Goal: Information Seeking & Learning: Learn about a topic

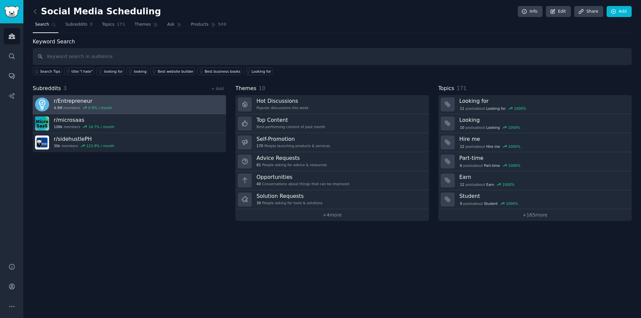
drag, startPoint x: 131, startPoint y: 101, endPoint x: 101, endPoint y: 105, distance: 30.0
click at [101, 105] on div "0.9 % / month" at bounding box center [100, 107] width 24 height 5
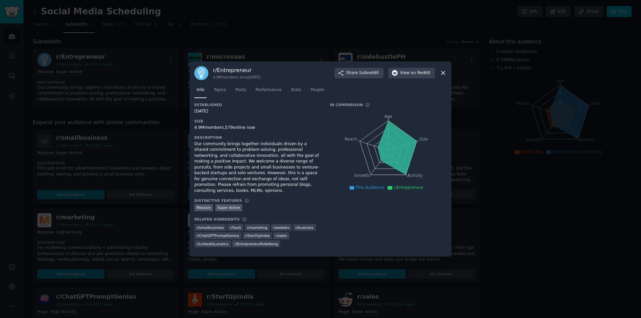
click at [442, 74] on icon at bounding box center [442, 72] width 7 height 7
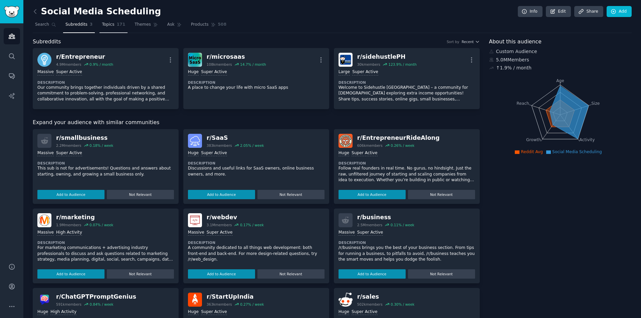
click at [107, 24] on span "Topics" at bounding box center [108, 25] width 12 height 6
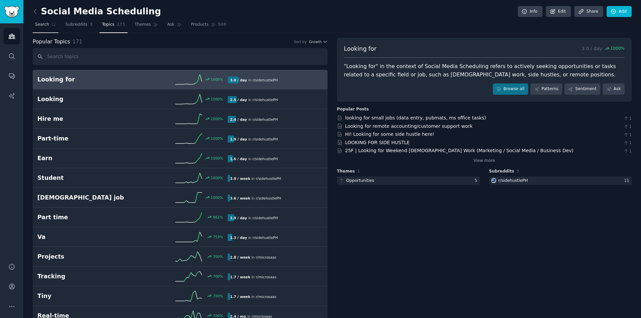
click at [38, 26] on span "Search" at bounding box center [42, 25] width 14 height 6
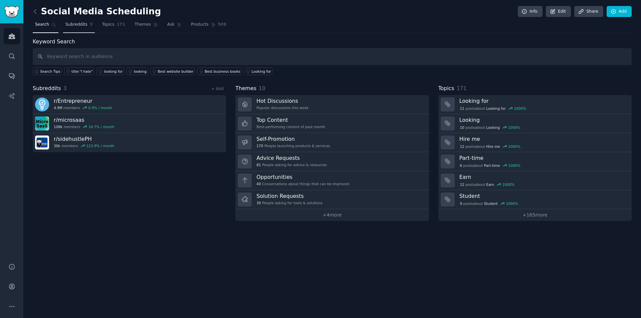
click at [74, 25] on span "Subreddits" at bounding box center [76, 25] width 22 height 6
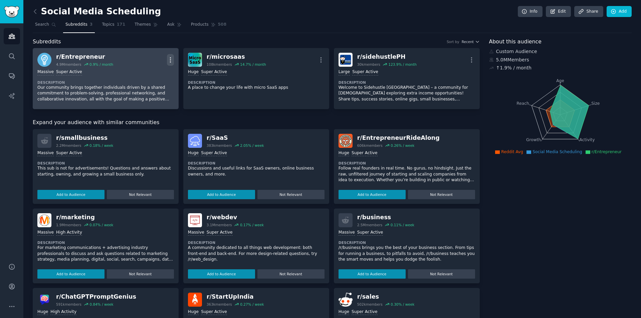
click at [169, 60] on icon "button" at bounding box center [170, 59] width 7 height 7
click at [140, 87] on p "Delete" at bounding box center [143, 85] width 15 height 7
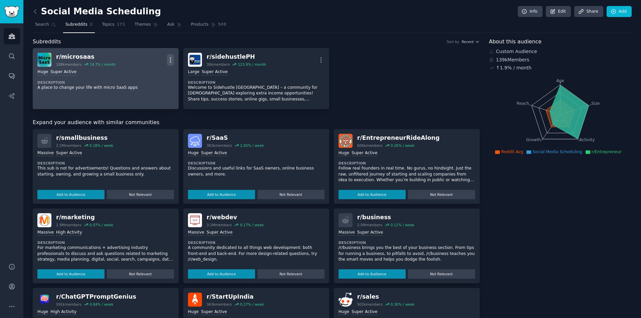
click at [171, 60] on icon "button" at bounding box center [170, 59] width 7 height 7
click at [148, 87] on p "Delete" at bounding box center [143, 85] width 15 height 7
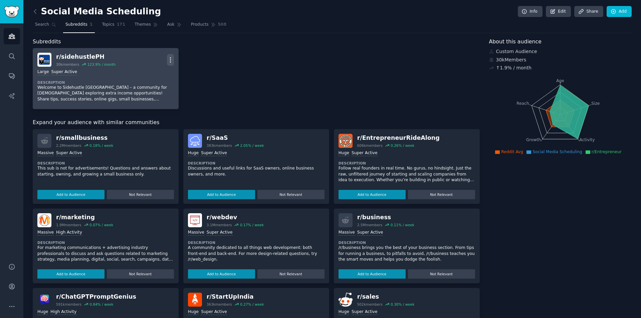
click at [170, 61] on icon "button" at bounding box center [170, 59] width 7 height 7
click at [142, 85] on p "Delete" at bounding box center [143, 85] width 15 height 7
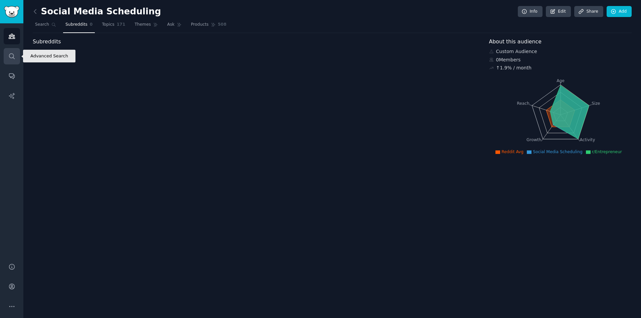
click at [9, 54] on icon "Sidebar" at bounding box center [11, 56] width 7 height 7
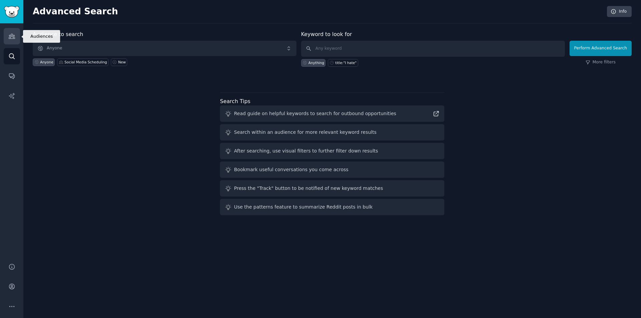
click at [14, 38] on icon "Sidebar" at bounding box center [11, 36] width 7 height 7
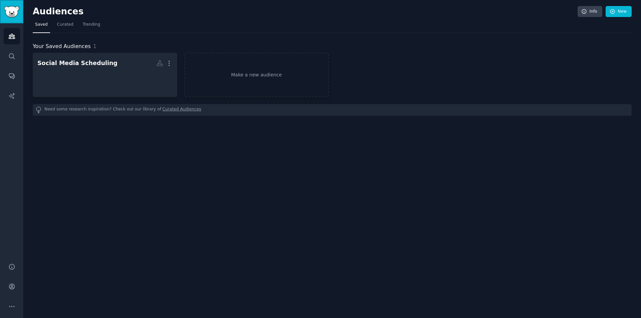
click at [9, 17] on img "Sidebar" at bounding box center [11, 12] width 15 height 12
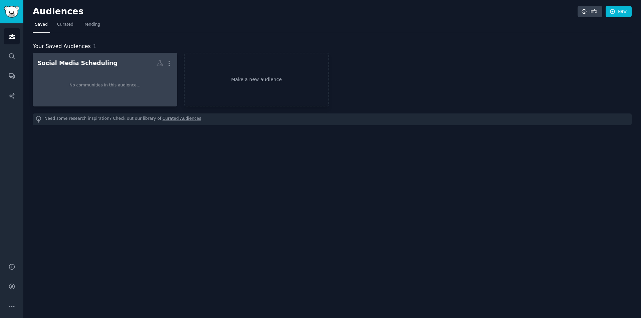
click at [100, 80] on div "No communities in this audience..." at bounding box center [104, 85] width 135 height 33
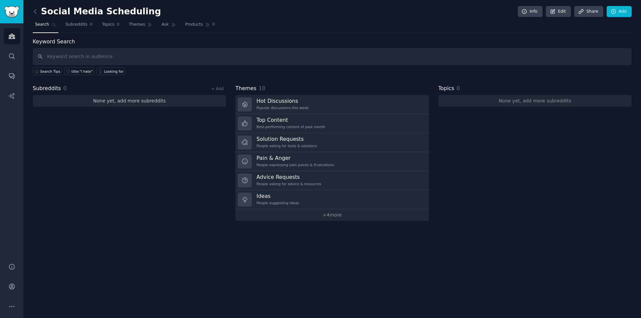
click at [122, 101] on link "None yet, add more subreddits" at bounding box center [129, 101] width 193 height 12
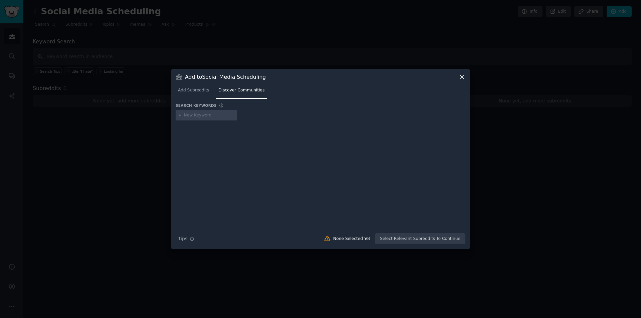
click at [430, 238] on div "Search Tips Tips None Selected Yet Select Relevant Subreddits To Continue" at bounding box center [320, 236] width 290 height 17
click at [192, 92] on span "Add Subreddits" at bounding box center [193, 90] width 31 height 6
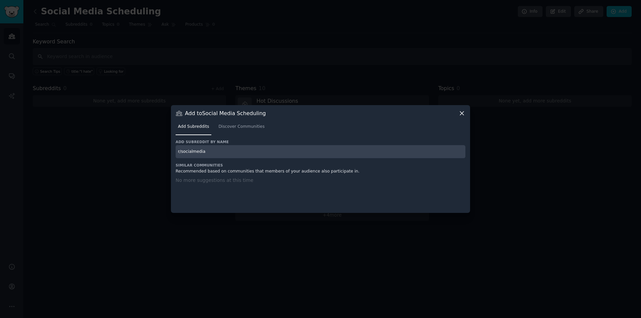
type input "r/socialmedia"
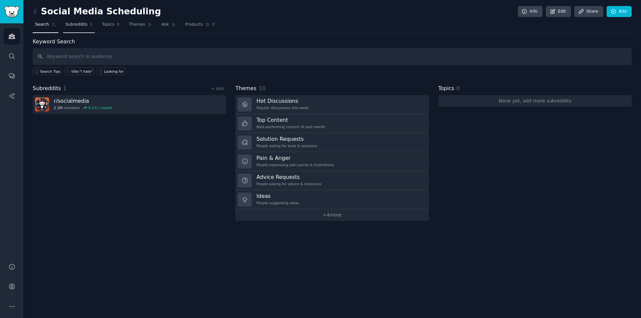
click at [71, 24] on span "Subreddits" at bounding box center [76, 25] width 22 height 6
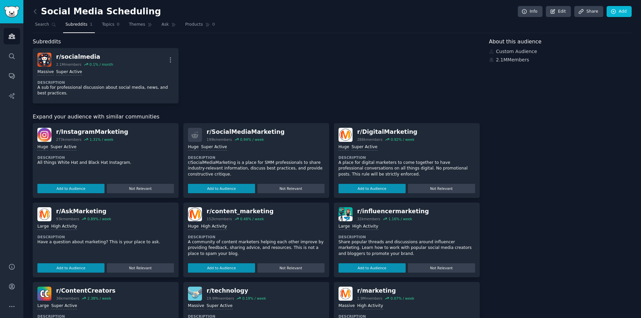
click at [194, 64] on div "r/ socialmedia 2.1M members 0.1 % / month More Massive Super Active Description…" at bounding box center [256, 75] width 447 height 55
click at [380, 188] on button "Add to Audience" at bounding box center [371, 188] width 67 height 9
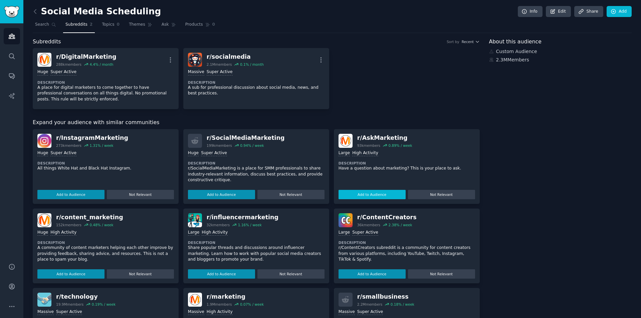
scroll to position [54, 0]
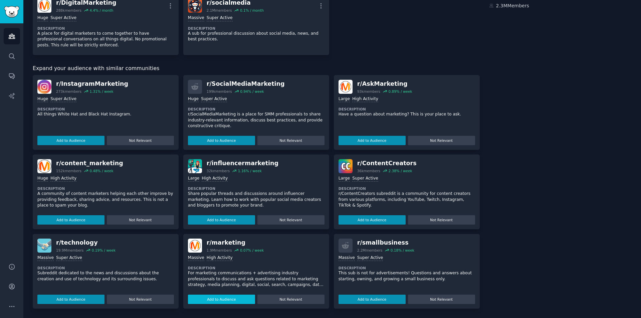
click at [237, 300] on button "Add to Audience" at bounding box center [221, 299] width 67 height 9
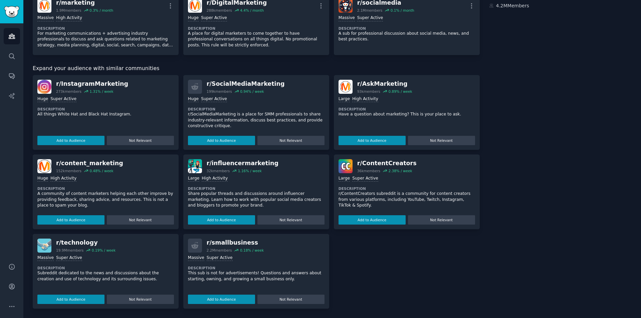
scroll to position [0, 0]
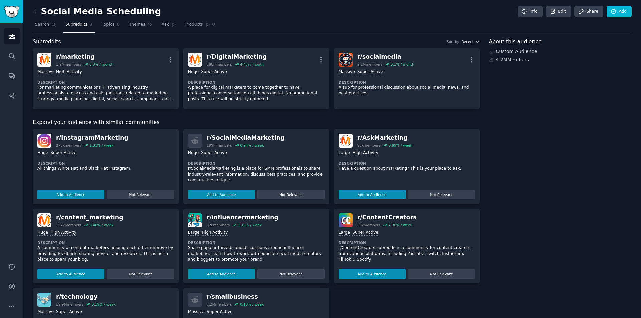
click at [476, 41] on icon "button" at bounding box center [477, 41] width 5 height 5
click at [404, 38] on div "Subreddits Sort by Recent" at bounding box center [256, 42] width 447 height 8
click at [48, 28] on link "Search" at bounding box center [46, 26] width 26 height 14
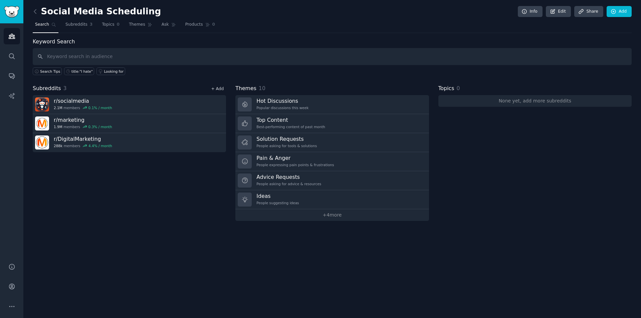
click at [218, 90] on link "+ Add" at bounding box center [217, 88] width 13 height 5
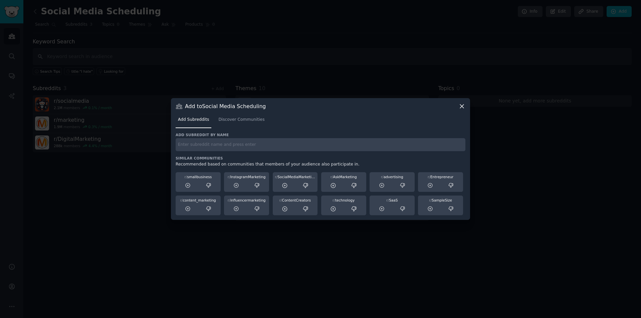
click at [243, 146] on input "text" at bounding box center [320, 144] width 290 height 13
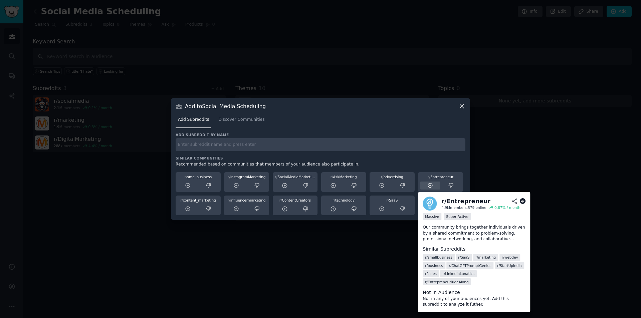
click at [430, 184] on icon at bounding box center [430, 185] width 6 height 6
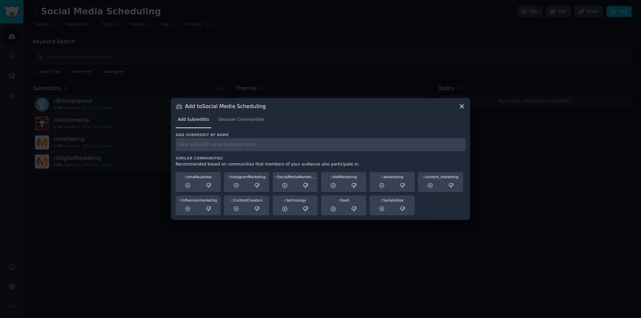
click at [266, 146] on input "text" at bounding box center [320, 144] width 290 height 13
type input "juststart"
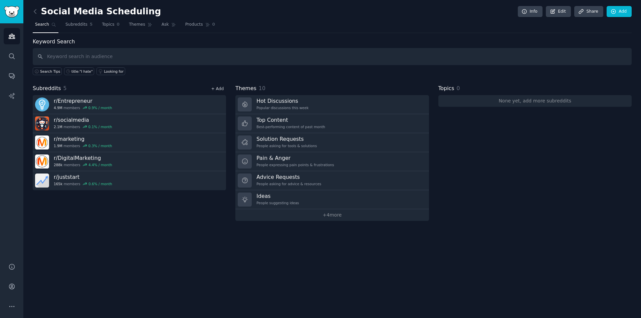
click at [221, 90] on link "+ Add" at bounding box center [217, 88] width 13 height 5
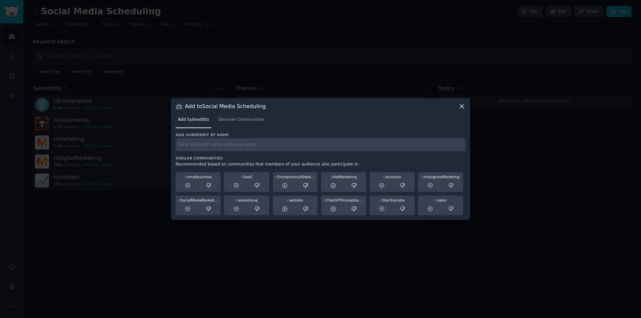
click at [214, 147] on input "text" at bounding box center [320, 144] width 290 height 13
paste input "blogging"
type input "blogging"
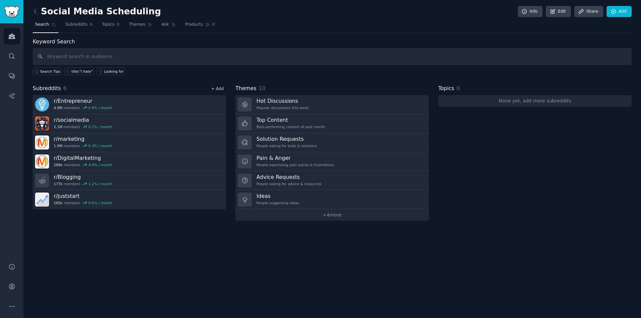
click at [217, 86] on link "+ Add" at bounding box center [217, 88] width 13 height 5
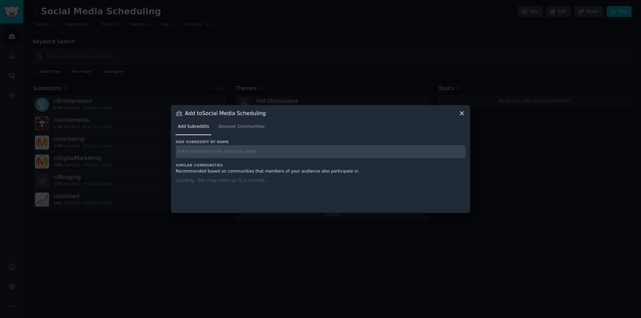
click at [208, 152] on div "Add subreddit by name Similar Communities Recommended based on communities that…" at bounding box center [320, 171] width 290 height 65
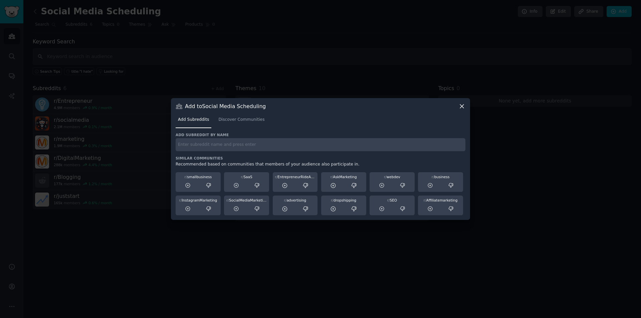
paste input "pinterest"
type input "pinterest"
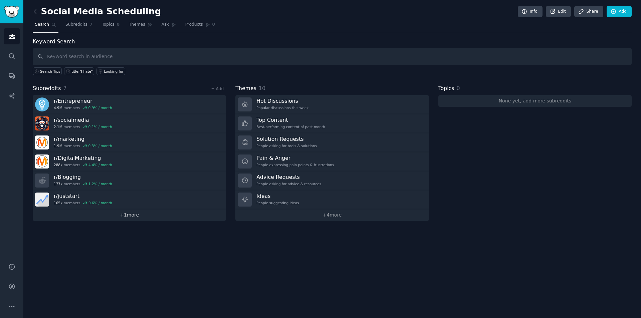
click at [130, 216] on link "+ 1 more" at bounding box center [129, 215] width 193 height 12
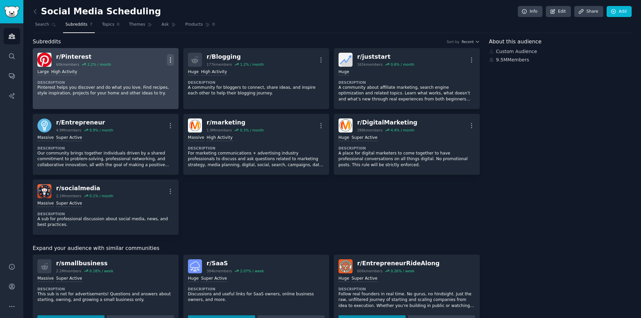
click at [170, 60] on icon "button" at bounding box center [170, 59] width 7 height 7
click at [144, 85] on p "Delete" at bounding box center [143, 85] width 15 height 7
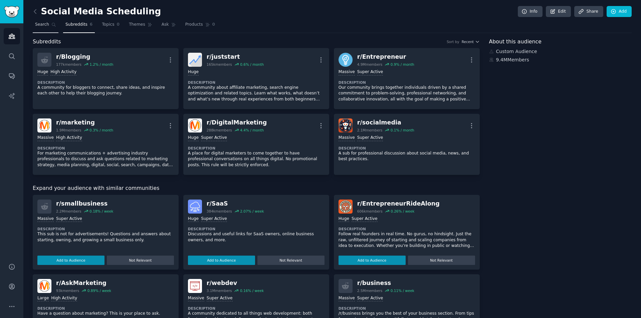
click at [43, 27] on span "Search" at bounding box center [42, 25] width 14 height 6
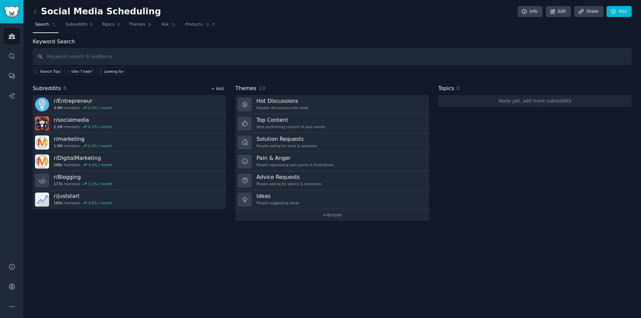
click at [219, 88] on link "+ Add" at bounding box center [217, 88] width 13 height 5
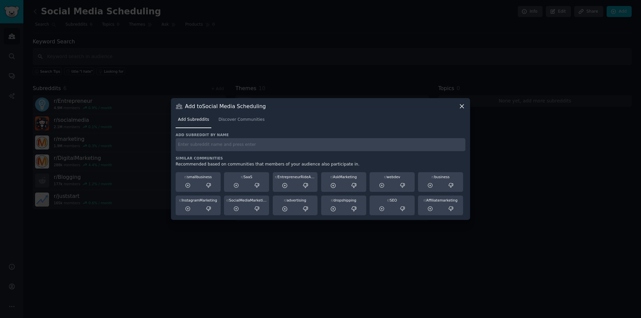
click at [220, 146] on input "text" at bounding box center [320, 144] width 290 height 13
paste input "redditmarketing"
type input "redditmarketing"
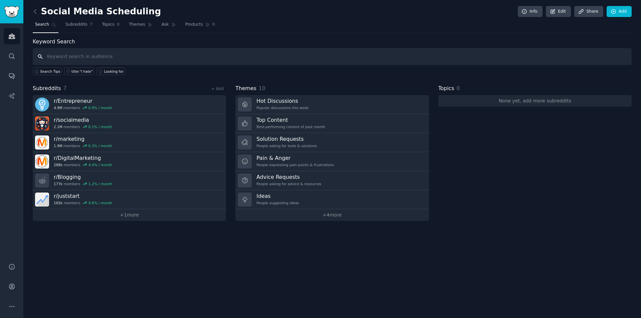
click at [76, 57] on input "text" at bounding box center [332, 56] width 598 height 17
click at [104, 55] on input "text" at bounding box center [332, 56] width 598 height 17
paste input "reddit scheduler doesn't work"
type input "reddit scheduler doesn't work"
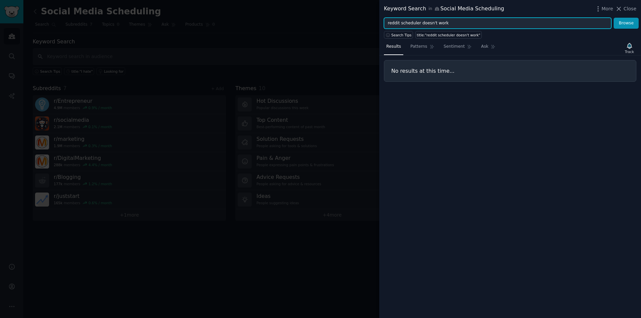
click at [462, 24] on input "reddit scheduler doesn't work" at bounding box center [497, 23] width 227 height 11
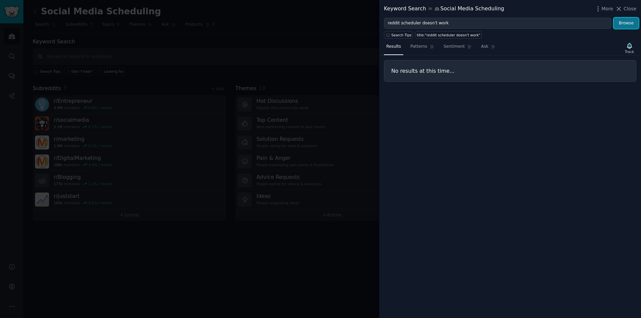
click at [628, 26] on button "Browse" at bounding box center [625, 23] width 25 height 11
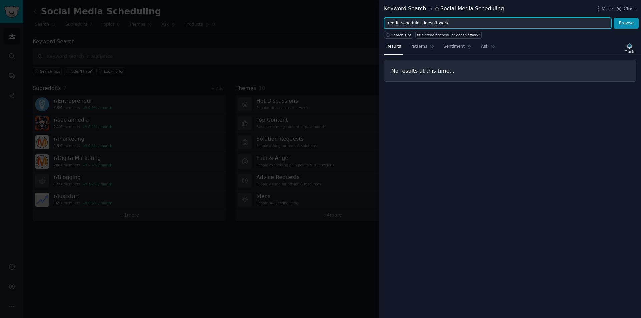
drag, startPoint x: 447, startPoint y: 24, endPoint x: 276, endPoint y: 24, distance: 170.8
click at [276, 24] on div "Keyword Search in Social Media Scheduling More Close reddit scheduler doesn't w…" at bounding box center [320, 159] width 641 height 318
type input "I hate"
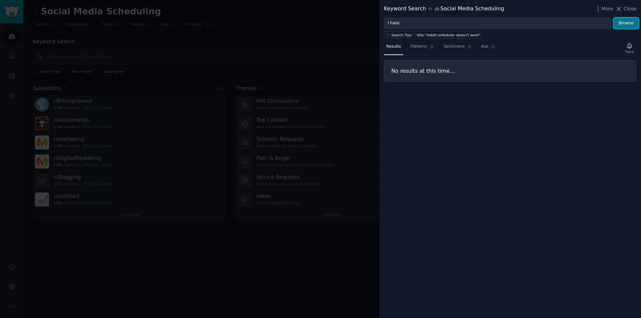
click at [624, 25] on button "Browse" at bounding box center [625, 23] width 25 height 11
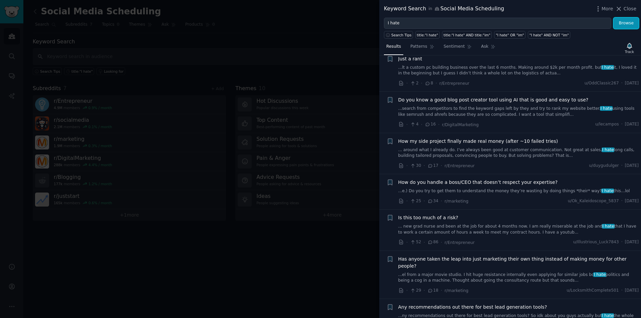
scroll to position [2002, 0]
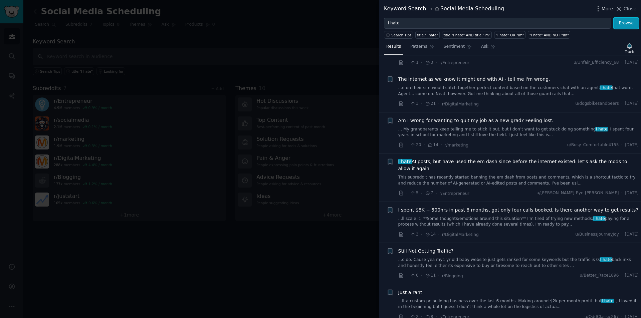
click at [598, 9] on icon "button" at bounding box center [597, 8] width 7 height 7
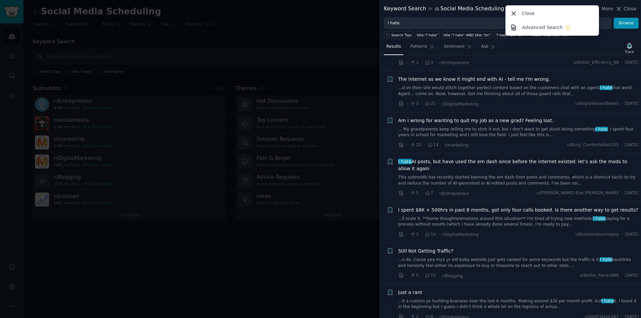
click at [385, 71] on li "+ The internet as we know it might end with AI - tell me I'm wrong. ...d on the…" at bounding box center [510, 91] width 262 height 41
